Goal: Task Accomplishment & Management: Use online tool/utility

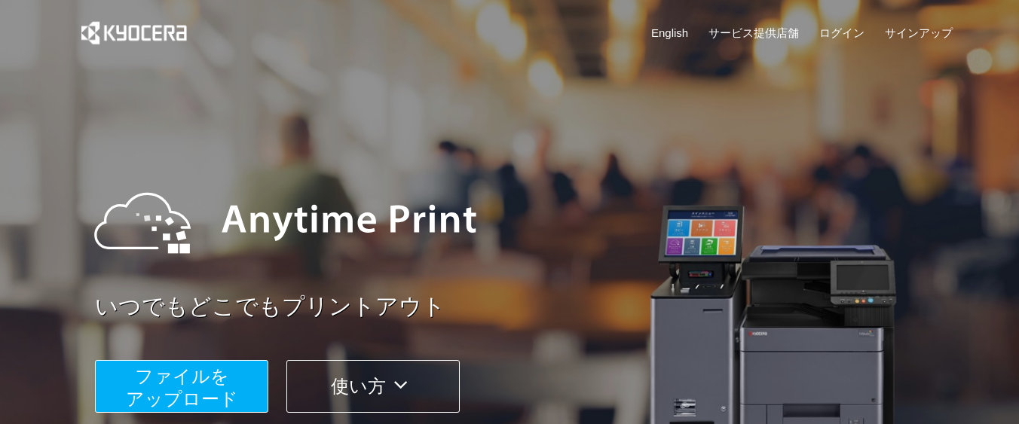
scroll to position [136, 0]
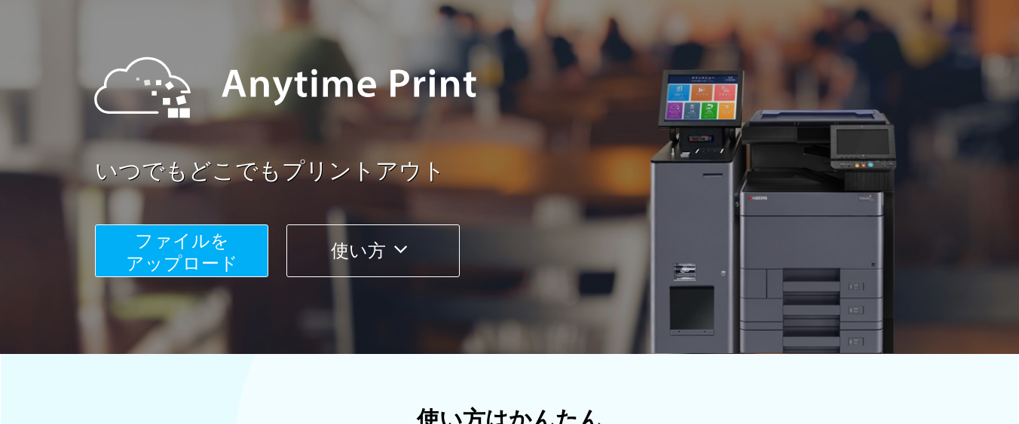
click at [191, 262] on span "ファイルを ​​アップロード" at bounding box center [182, 252] width 112 height 43
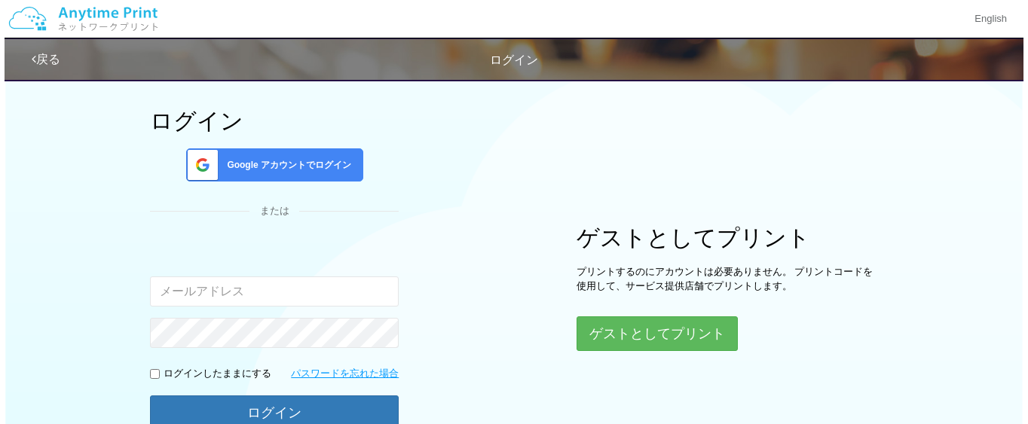
scroll to position [200, 0]
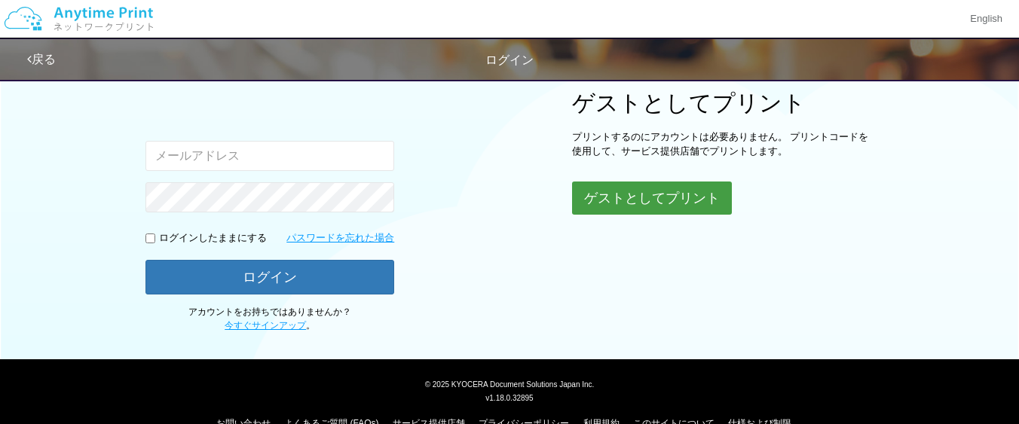
click at [637, 204] on button "ゲストとしてプリント" at bounding box center [652, 198] width 160 height 33
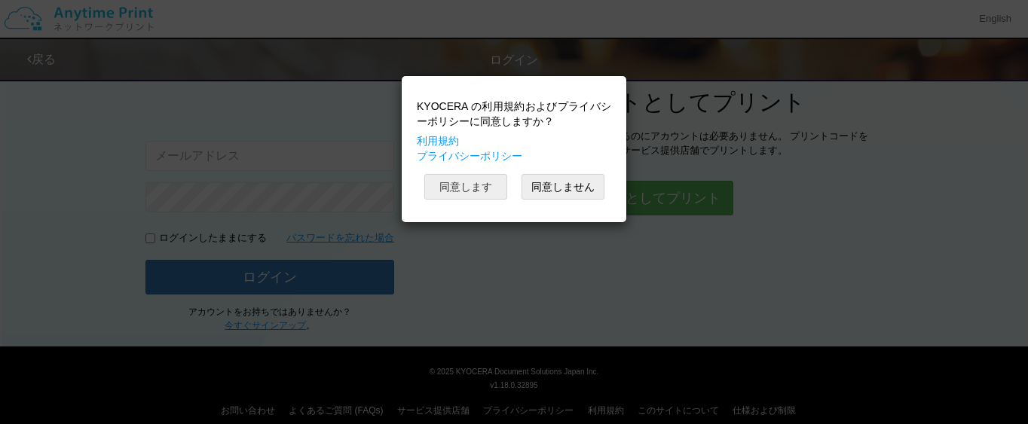
click at [482, 185] on button "同意します" at bounding box center [465, 187] width 83 height 26
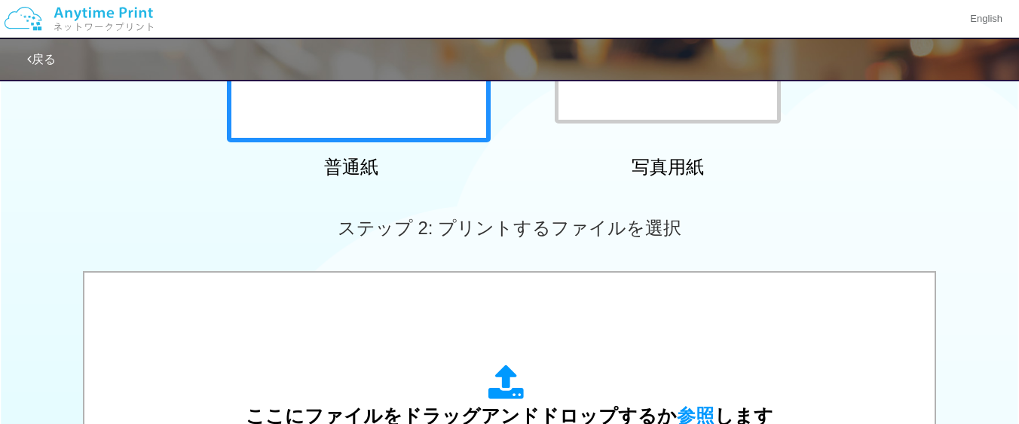
scroll to position [437, 0]
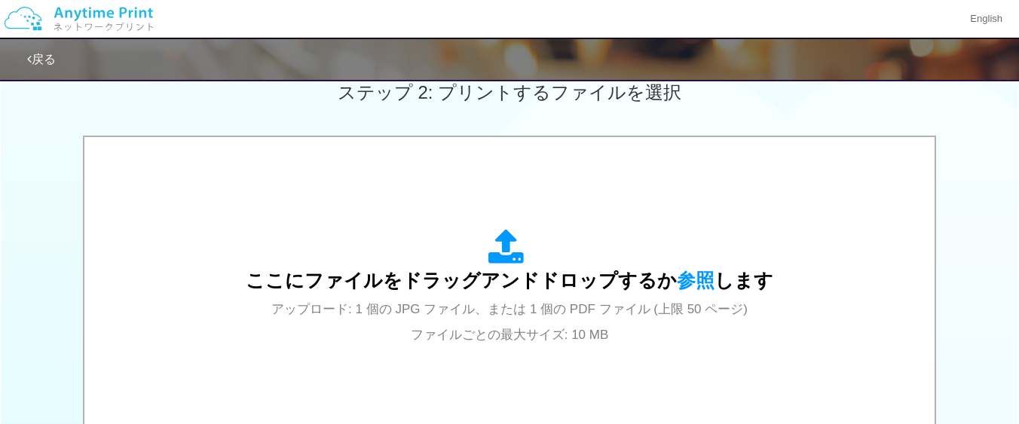
click at [482, 185] on div "ここにファイルをドラッグアンドドロップするか 参照 します アップロード: 1 個の JPG ファイル、または 1 個の PDF ファイル (上限 50 ペー…" at bounding box center [510, 287] width 820 height 271
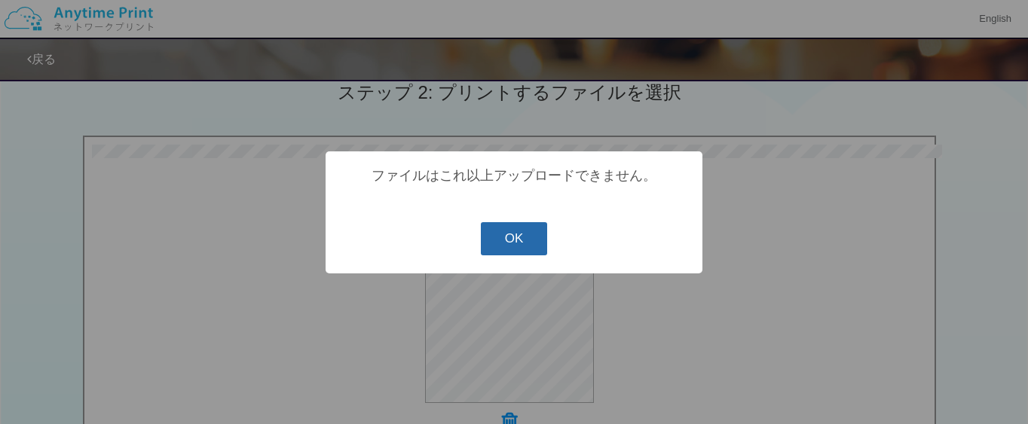
click at [528, 247] on button "OK" at bounding box center [514, 238] width 67 height 33
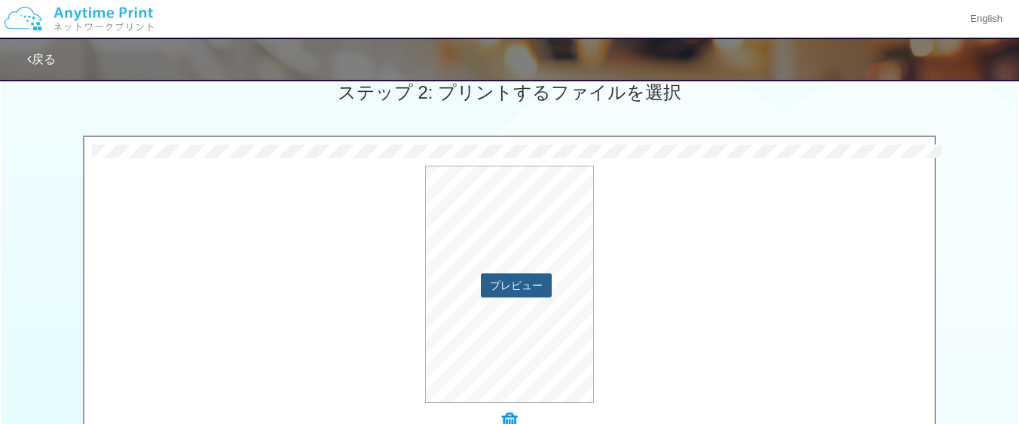
click at [519, 282] on button "プレビュー" at bounding box center [516, 286] width 71 height 24
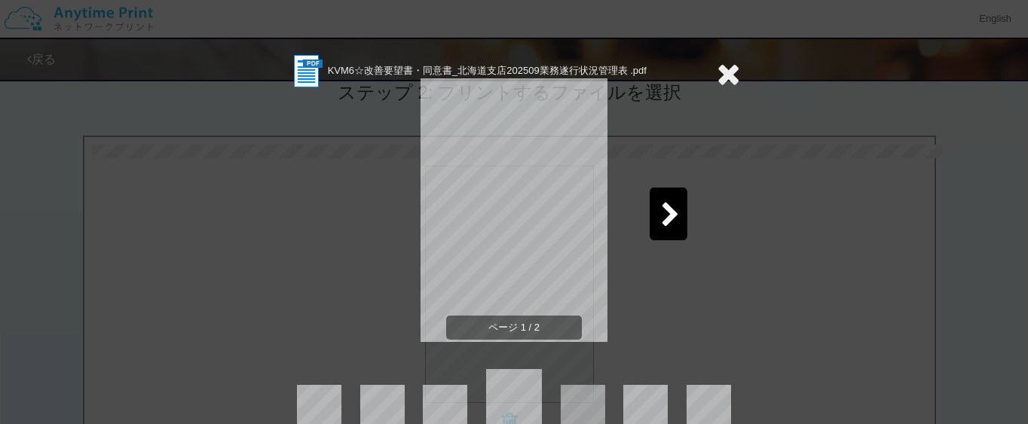
click at [725, 69] on icon at bounding box center [728, 74] width 23 height 30
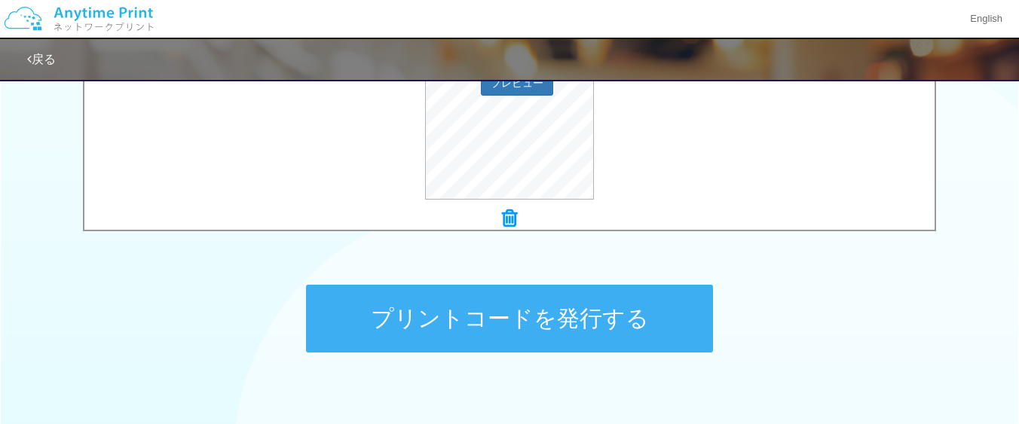
scroll to position [708, 0]
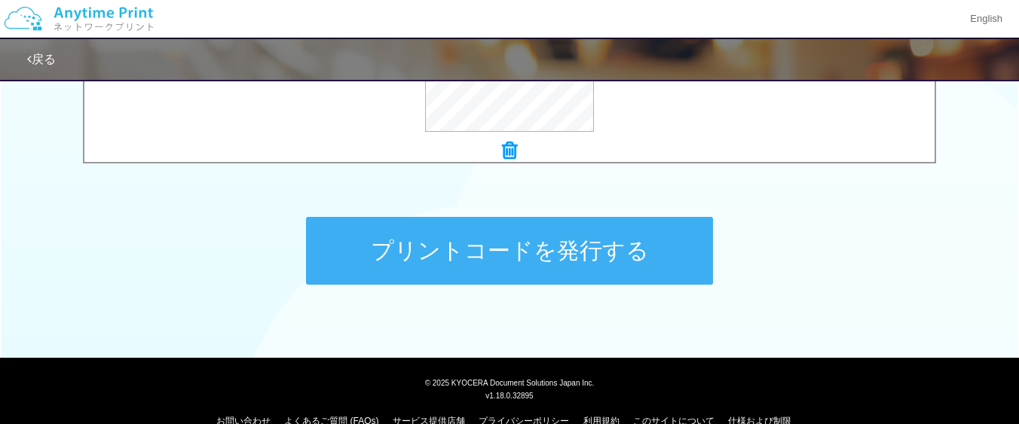
click at [582, 232] on button "プリントコードを発行する" at bounding box center [509, 251] width 407 height 68
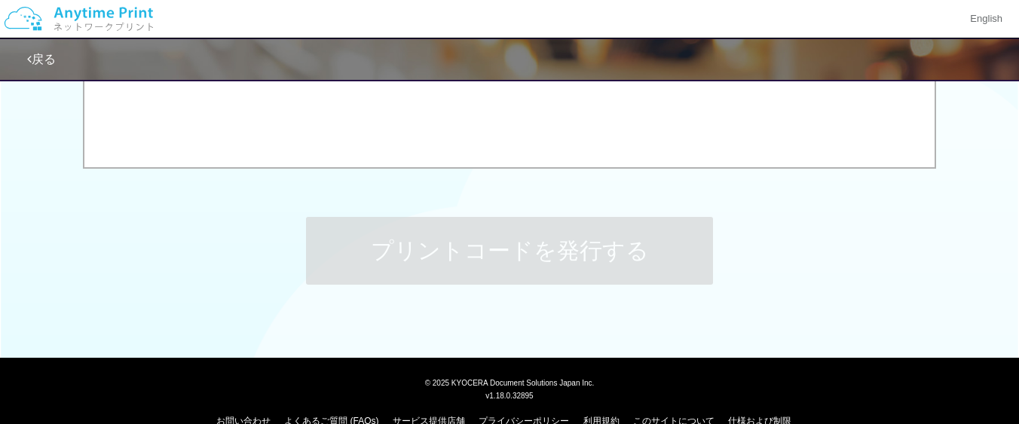
scroll to position [0, 0]
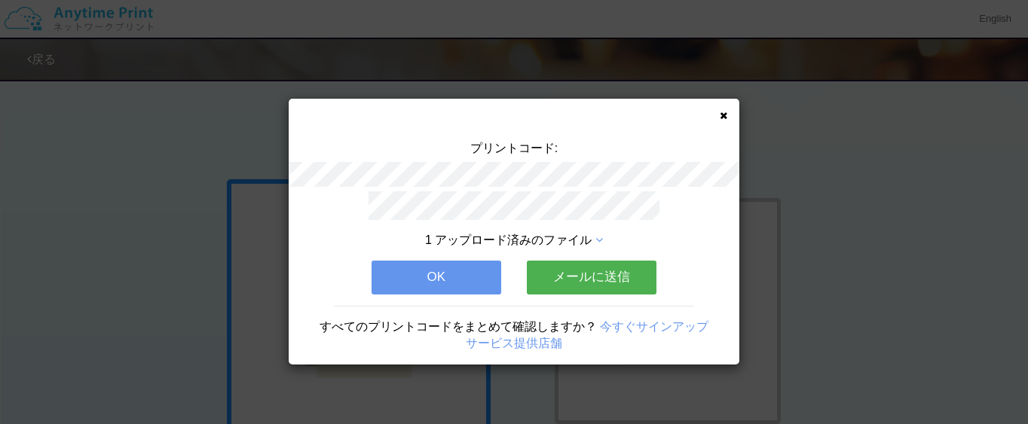
click at [713, 119] on div "プリントコード: 1 アップロード済みのファイル OK メールに送信 すべてのプリントコードをまとめて確認しますか？ 今すぐサインアップ サービス提供店舗" at bounding box center [514, 232] width 451 height 266
click at [723, 118] on icon at bounding box center [724, 116] width 8 height 10
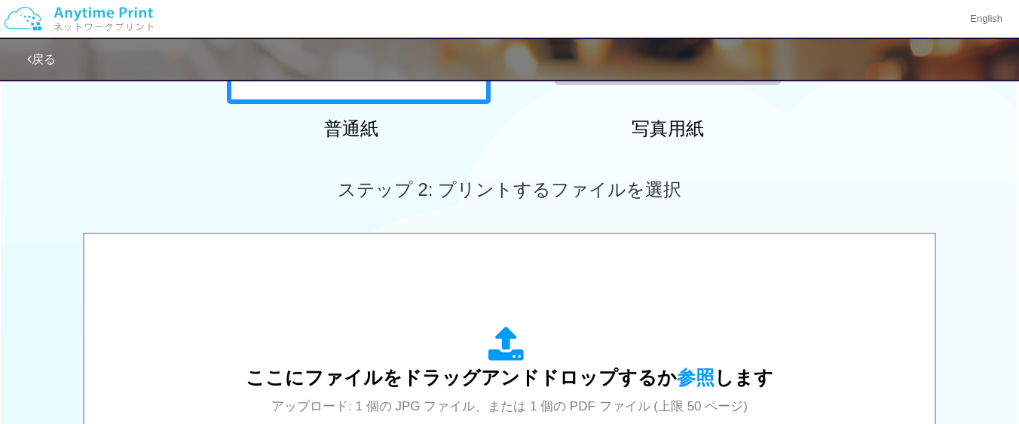
scroll to position [475, 0]
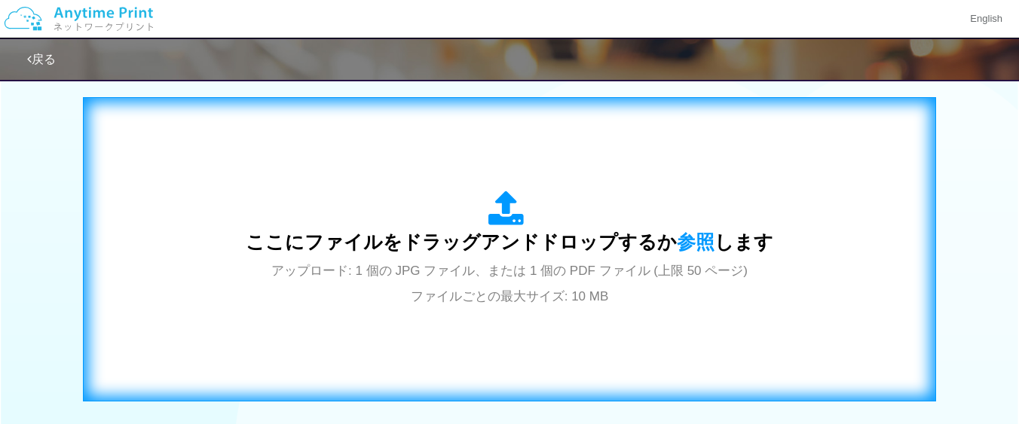
click at [527, 288] on div "ここにファイルをドラッグアンドドロップするか 参照 します アップロード: 1 個の JPG ファイル、または 1 個の PDF ファイル (上限 50 ペー…" at bounding box center [510, 250] width 528 height 118
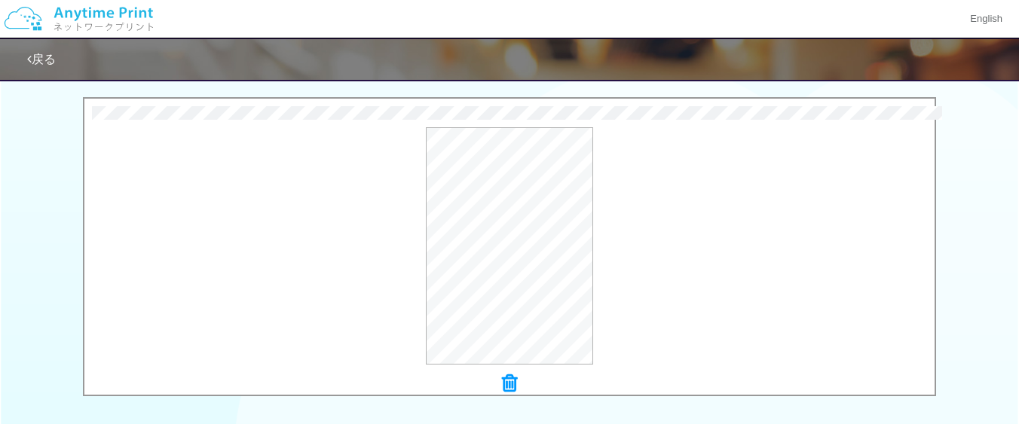
scroll to position [611, 0]
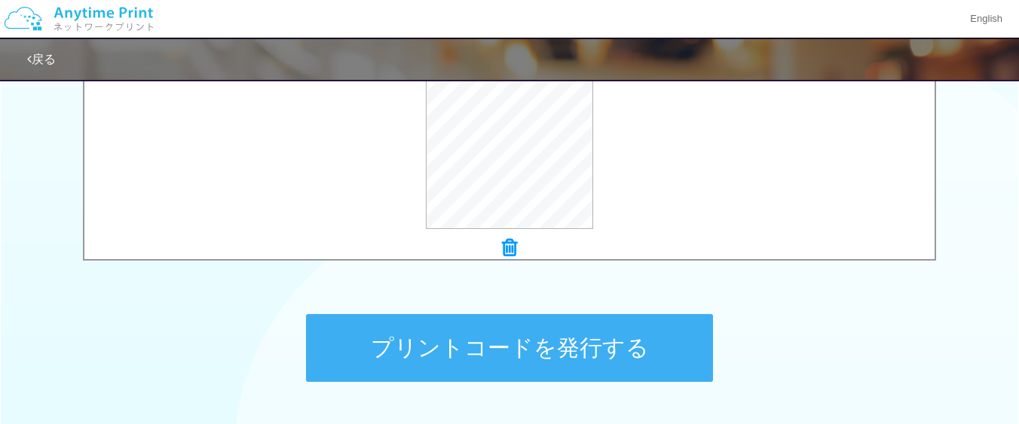
click at [550, 360] on button "プリントコードを発行する" at bounding box center [509, 348] width 407 height 68
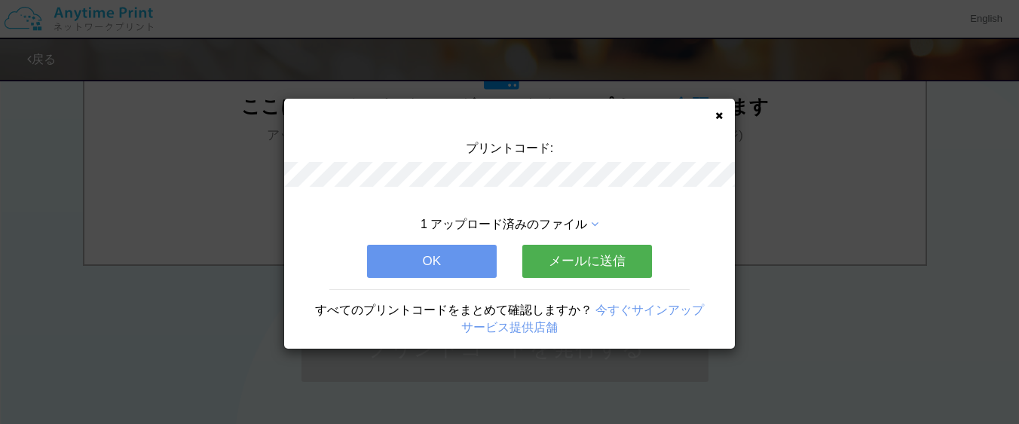
scroll to position [0, 0]
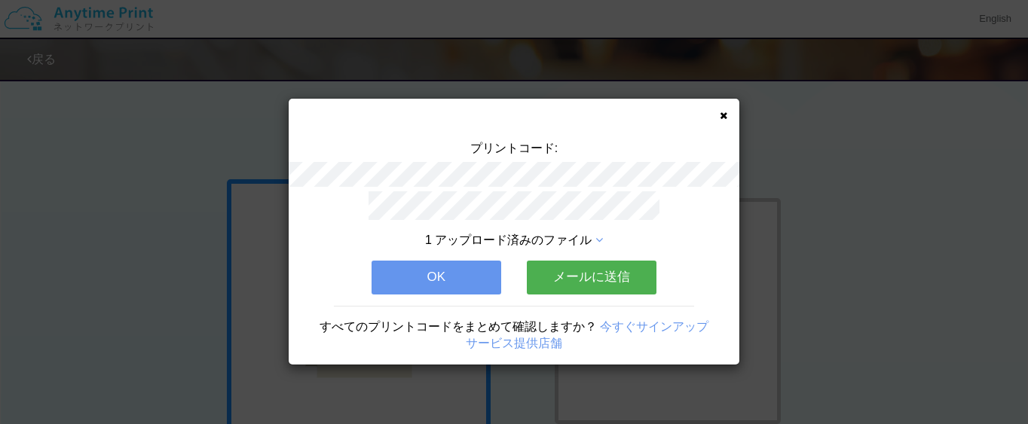
click at [457, 291] on button "OK" at bounding box center [437, 277] width 130 height 33
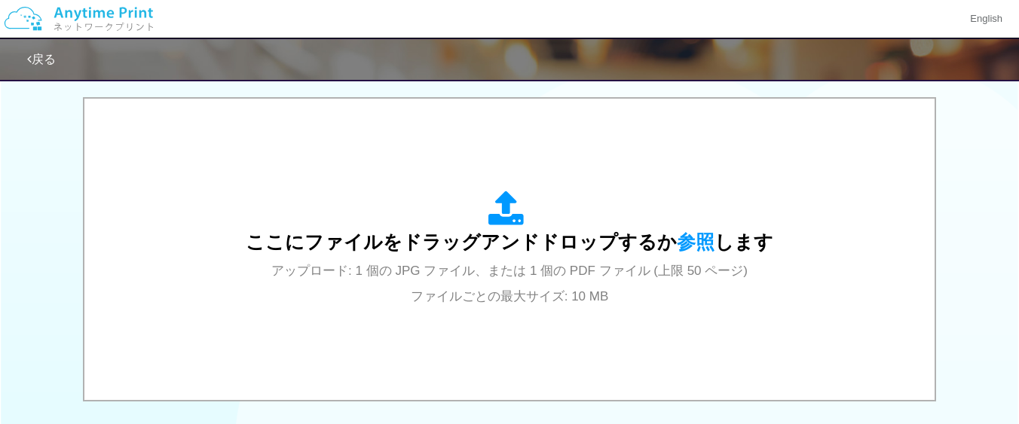
scroll to position [543, 0]
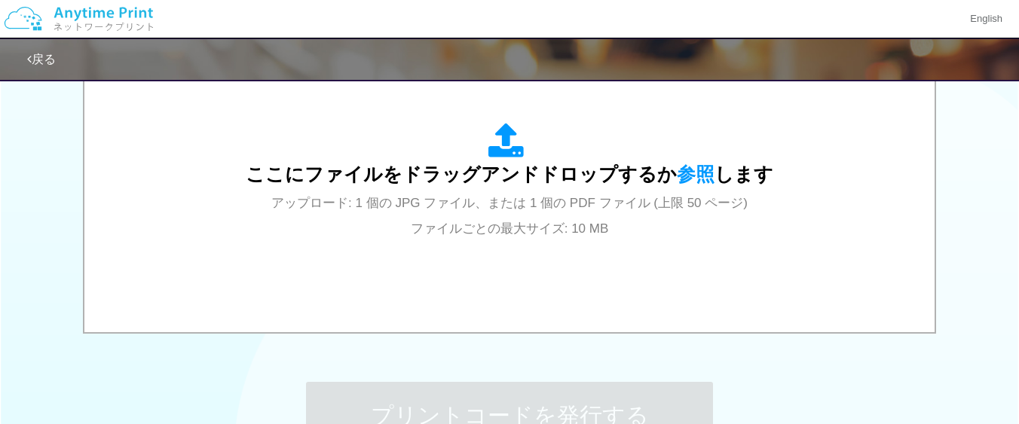
click at [457, 291] on div "ここにファイルをドラッグアンドドロップするか 参照 します アップロード: 1 個の JPG ファイル、または 1 個の PDF ファイル (上限 50 ペー…" at bounding box center [510, 181] width 820 height 271
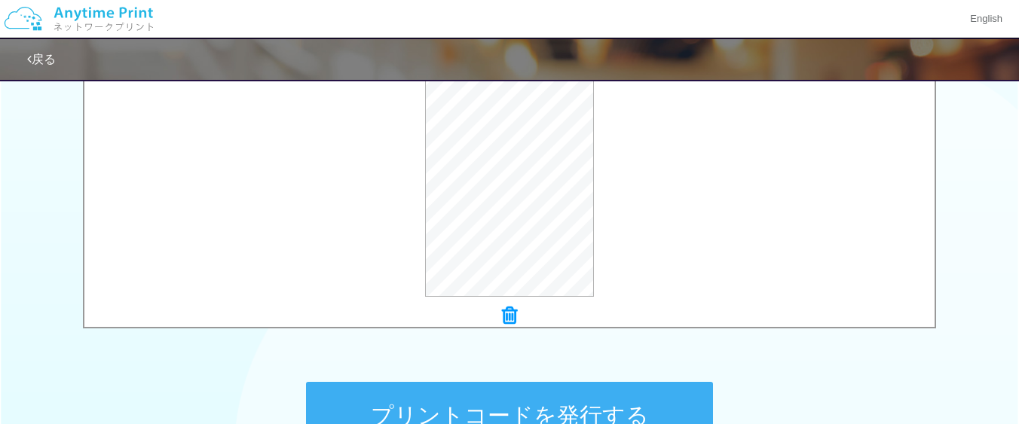
scroll to position [611, 0]
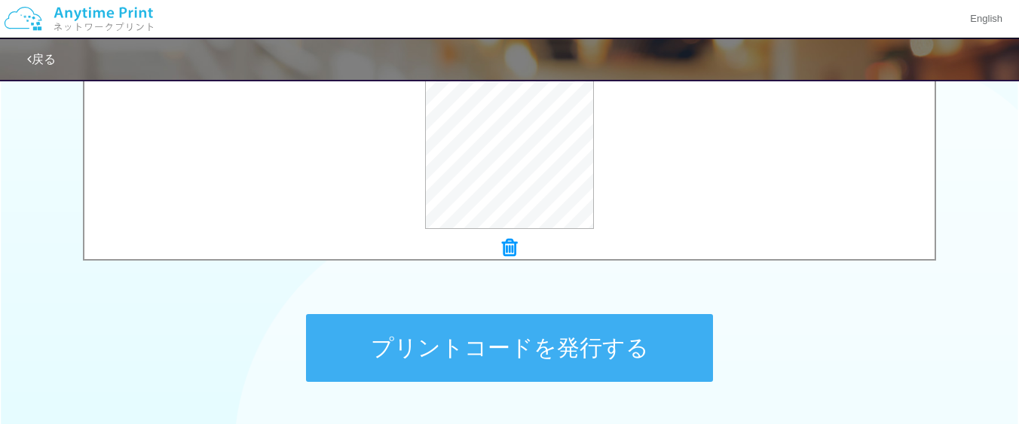
click at [586, 348] on button "プリントコードを発行する" at bounding box center [509, 348] width 407 height 68
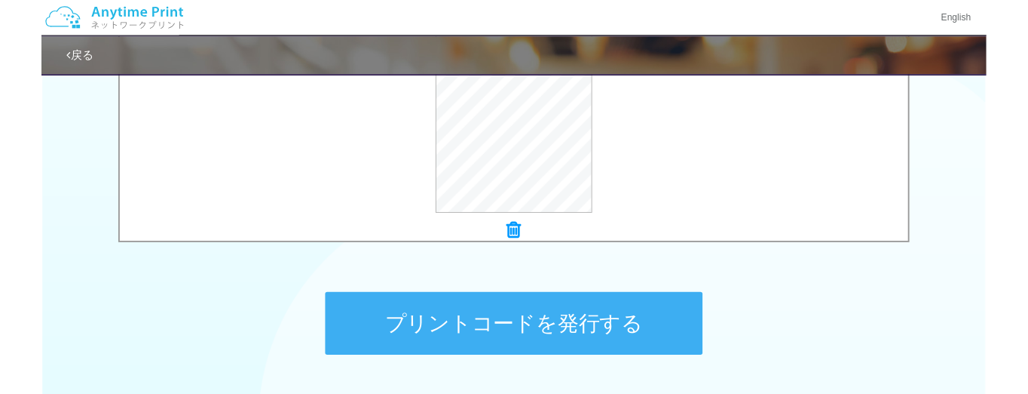
scroll to position [0, 0]
